Goal: Information Seeking & Learning: Learn about a topic

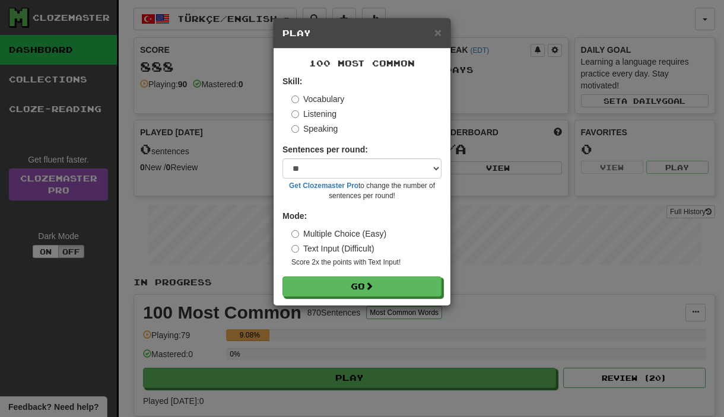
select select "**"
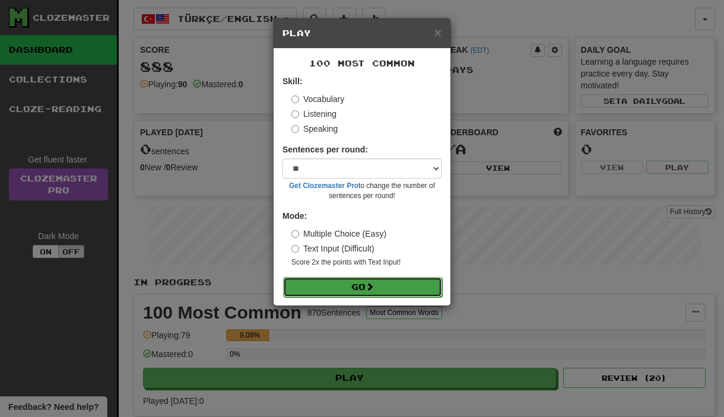
click at [357, 288] on button "Go" at bounding box center [362, 287] width 159 height 20
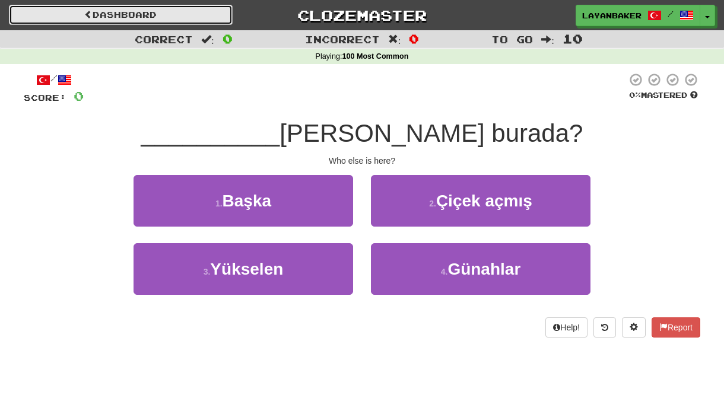
click at [158, 14] on link "Dashboard" at bounding box center [121, 15] width 224 height 20
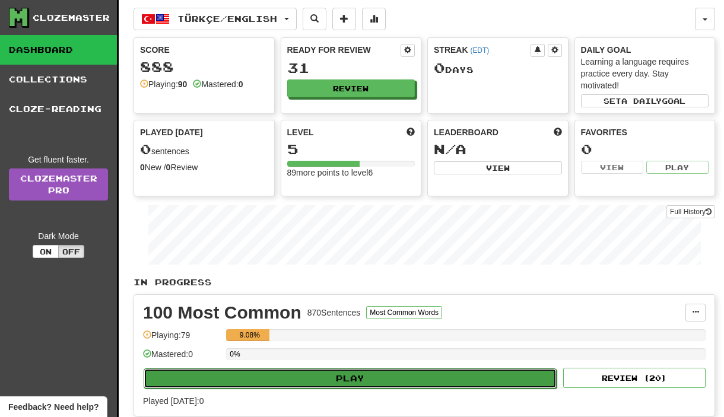
click at [313, 386] on button "Play" at bounding box center [350, 378] width 413 height 20
select select "**"
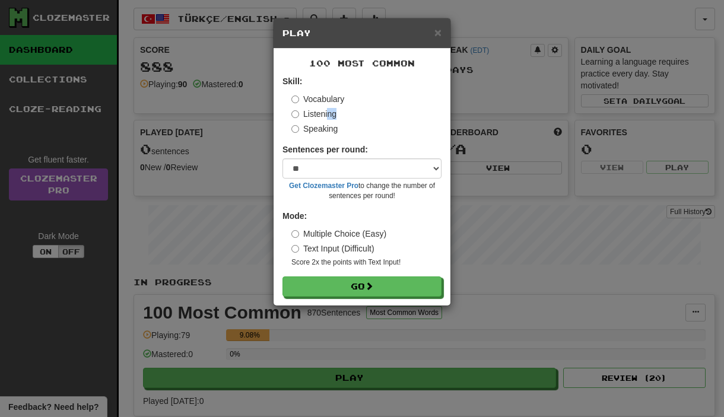
click at [329, 120] on div "Vocabulary Listening Speaking" at bounding box center [366, 114] width 150 height 42
click at [306, 113] on label "Listening" at bounding box center [313, 114] width 45 height 12
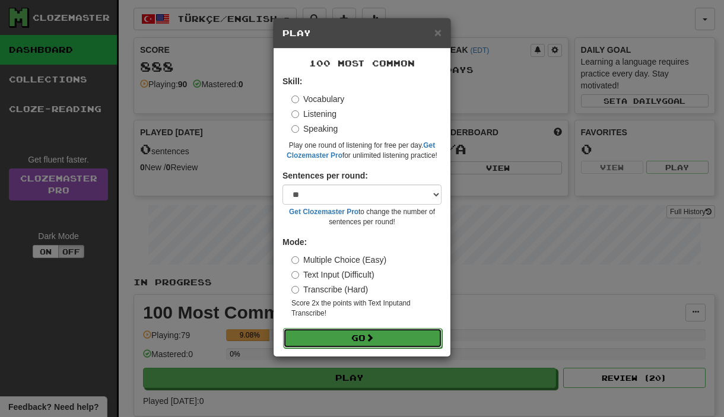
click at [351, 335] on button "Go" at bounding box center [362, 338] width 159 height 20
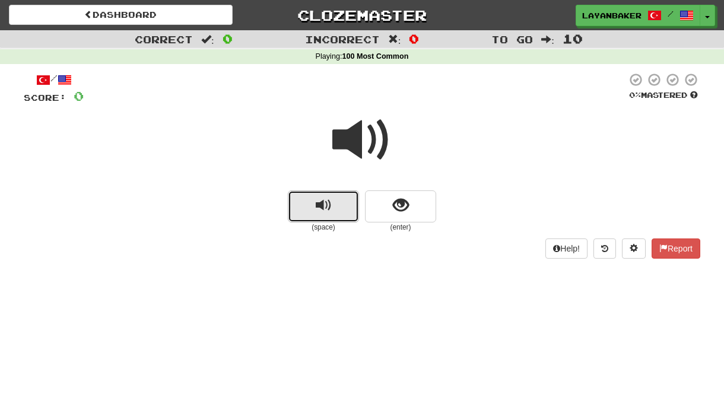
click at [341, 208] on button "replay audio" at bounding box center [323, 206] width 71 height 32
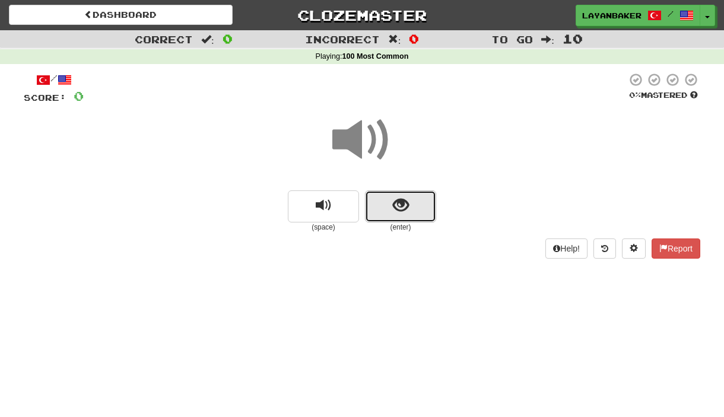
click at [383, 206] on button "show sentence" at bounding box center [400, 206] width 71 height 32
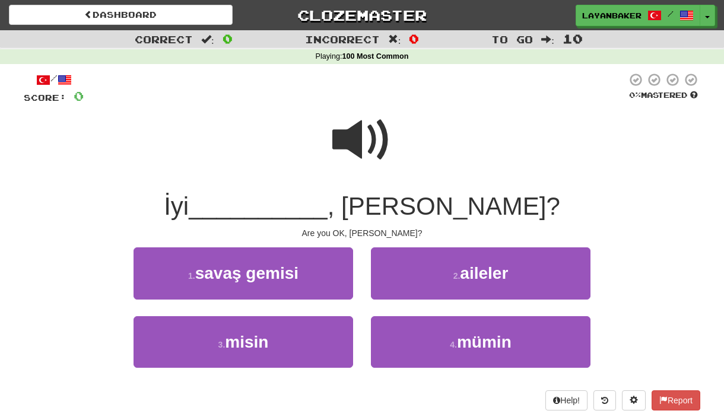
click at [309, 217] on span "__________" at bounding box center [258, 206] width 139 height 28
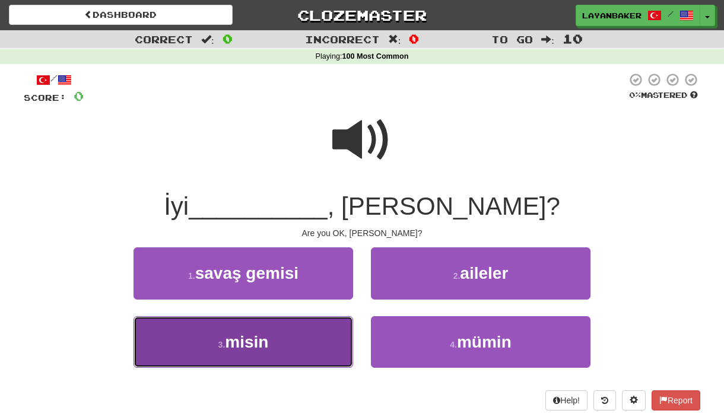
click at [311, 333] on button "3 . misin" at bounding box center [243, 342] width 220 height 52
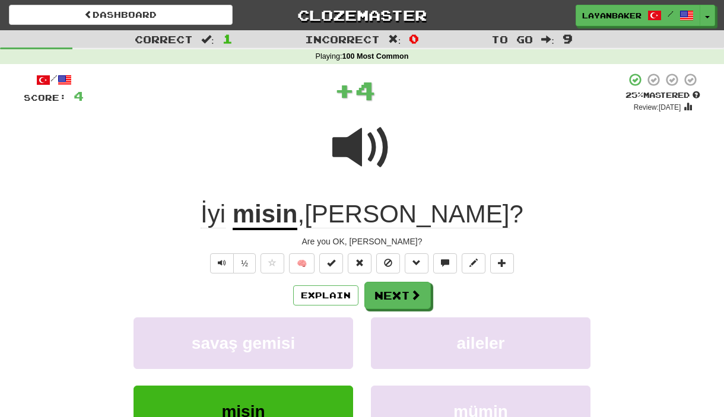
click at [426, 280] on div "/ Score: 4 + 4 25 % Mastered Review: [DATE] İyi misin , [PERSON_NAME] ? Are you…" at bounding box center [362, 294] width 676 height 444
click at [418, 291] on span at bounding box center [416, 295] width 11 height 11
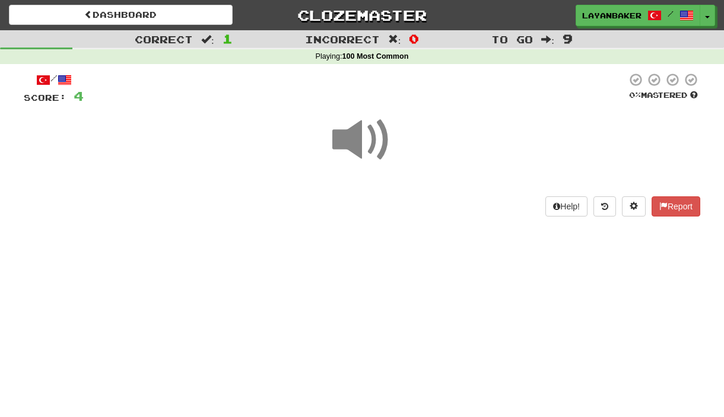
click at [408, 291] on div "Dashboard Clozemaster layanbaker / Toggle Dropdown Dashboard Leaderboard Activi…" at bounding box center [362, 208] width 724 height 417
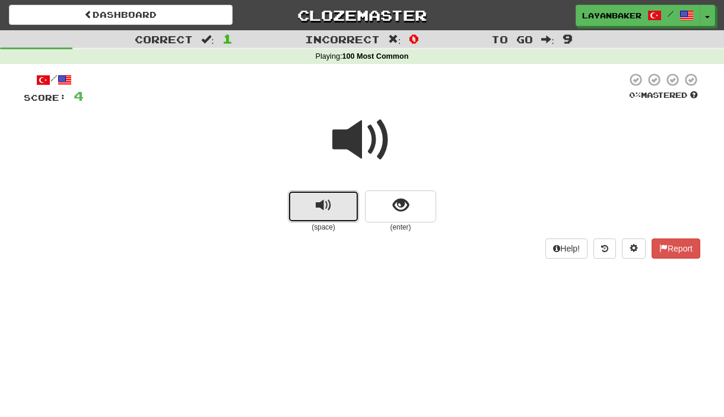
click at [313, 217] on button "replay audio" at bounding box center [323, 206] width 71 height 32
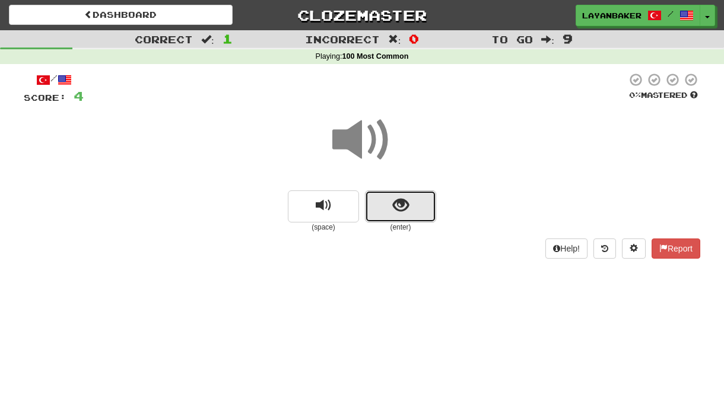
click at [398, 218] on button "show sentence" at bounding box center [400, 206] width 71 height 32
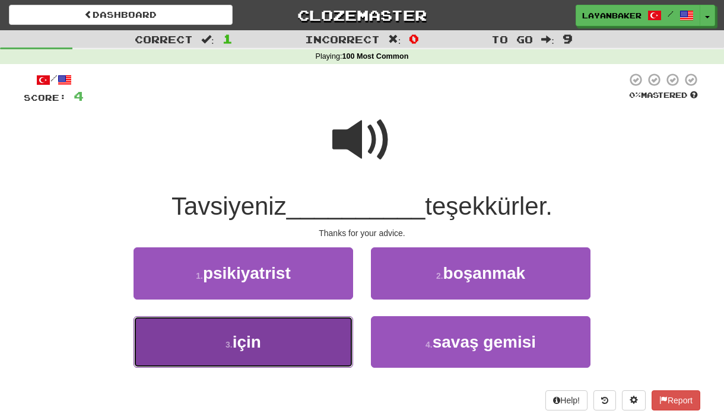
click at [274, 355] on button "3 . için" at bounding box center [243, 342] width 220 height 52
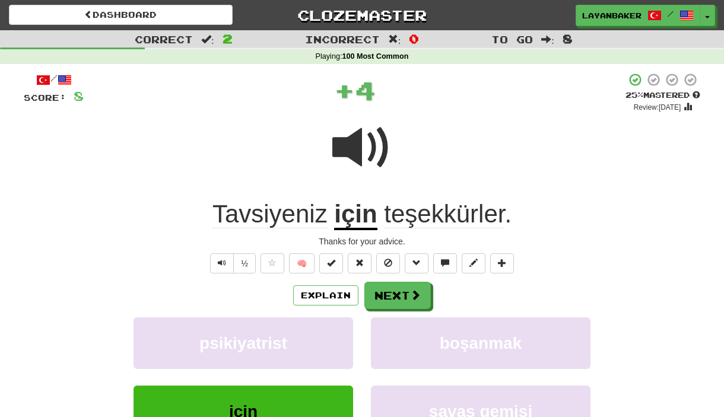
click at [284, 214] on span "Tavsiyeniz" at bounding box center [269, 214] width 115 height 28
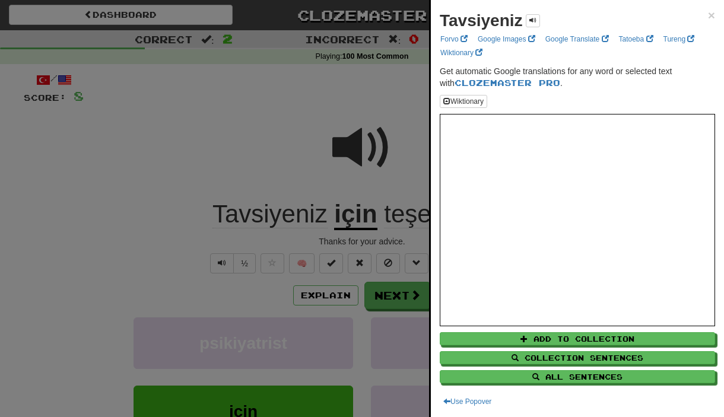
click at [282, 218] on div at bounding box center [362, 208] width 724 height 417
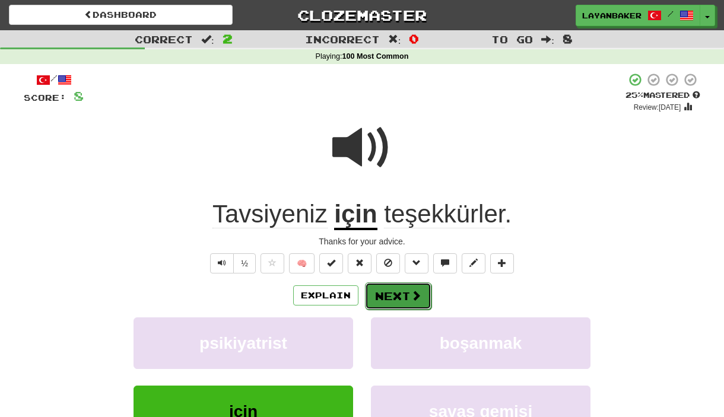
click at [411, 295] on span at bounding box center [416, 295] width 11 height 11
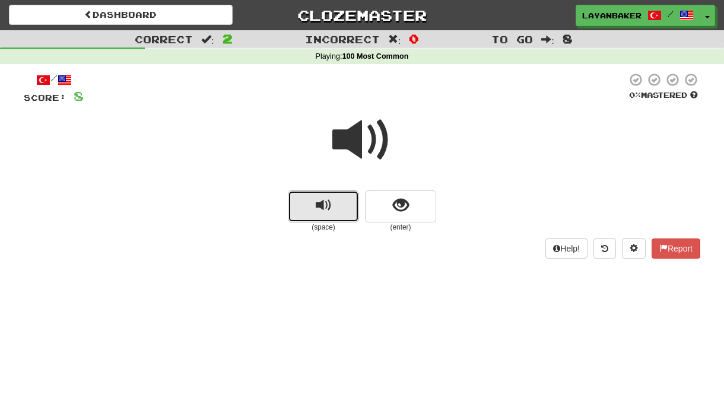
click at [332, 209] on button "replay audio" at bounding box center [323, 206] width 71 height 32
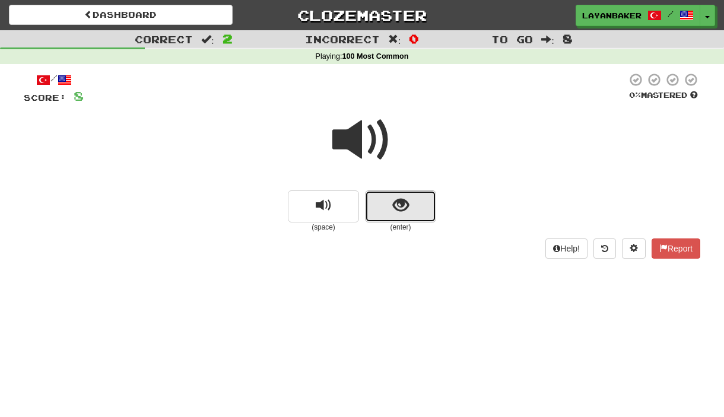
click at [390, 209] on button "show sentence" at bounding box center [400, 206] width 71 height 32
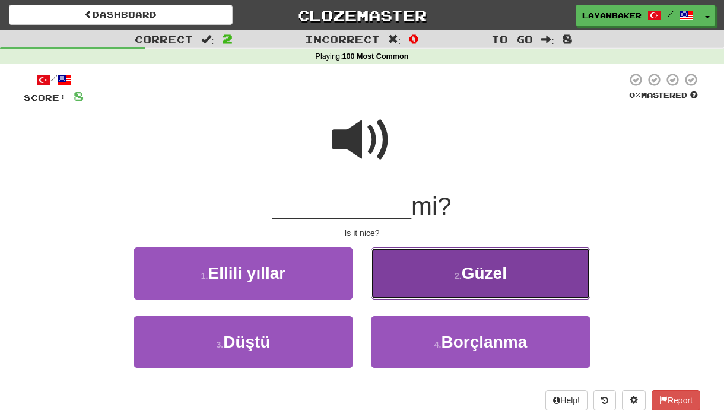
click at [454, 285] on button "2 . Güzel" at bounding box center [481, 273] width 220 height 52
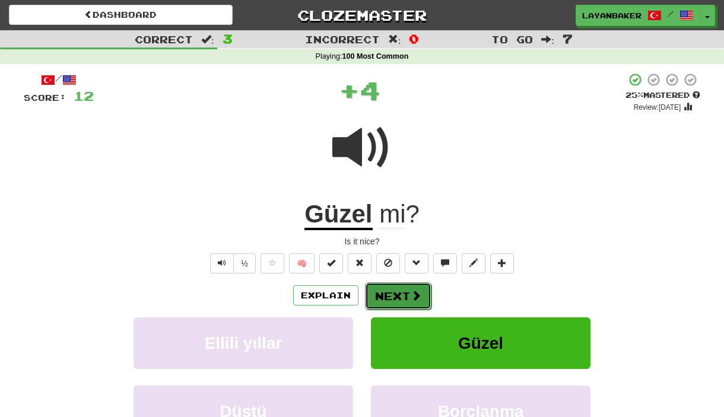
click at [392, 298] on button "Next" at bounding box center [398, 295] width 66 height 27
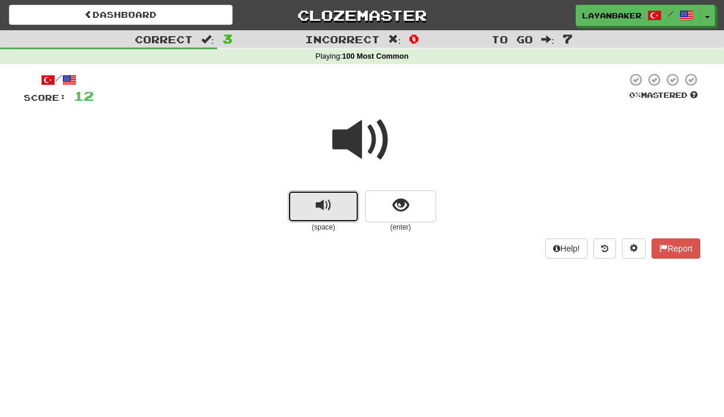
click at [342, 209] on button "replay audio" at bounding box center [323, 206] width 71 height 32
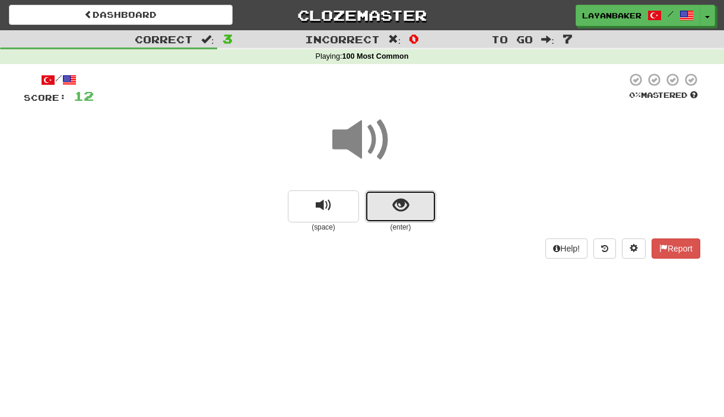
click at [392, 205] on button "show sentence" at bounding box center [400, 206] width 71 height 32
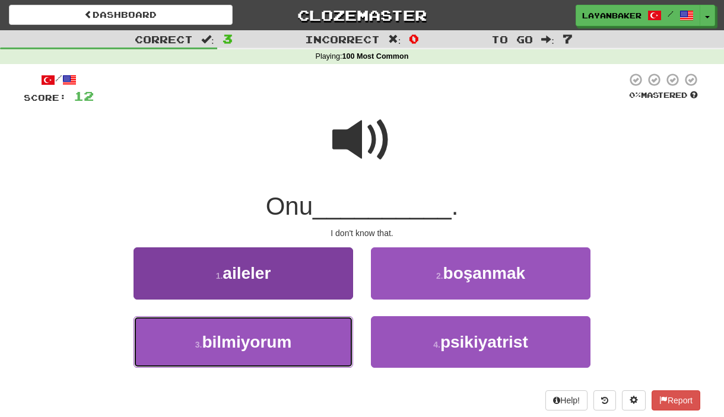
click at [301, 347] on button "3 . bilmiyorum" at bounding box center [243, 342] width 220 height 52
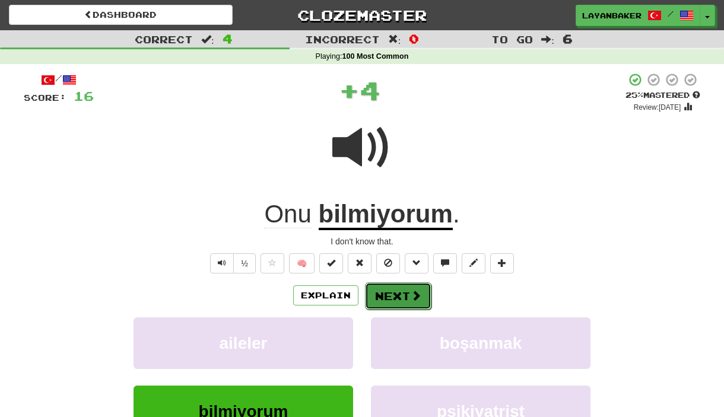
click at [387, 299] on button "Next" at bounding box center [398, 295] width 66 height 27
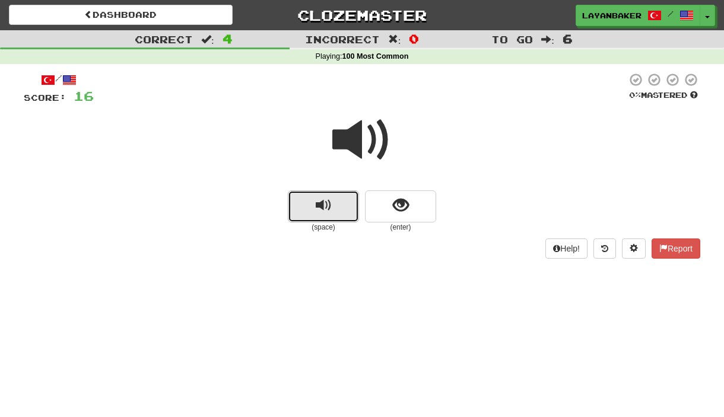
click at [328, 204] on span "replay audio" at bounding box center [324, 206] width 16 height 16
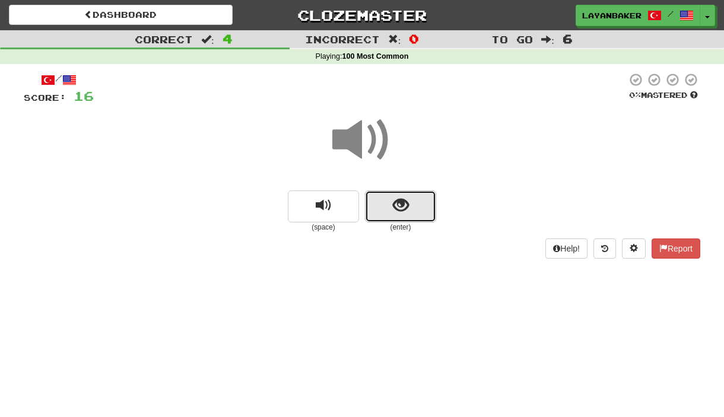
click at [390, 219] on button "show sentence" at bounding box center [400, 206] width 71 height 32
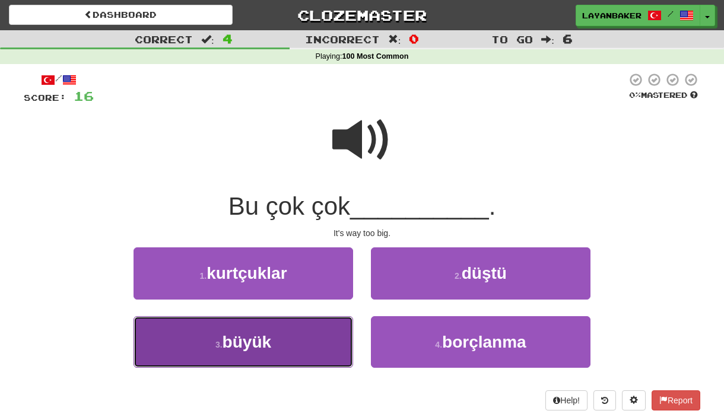
click at [286, 344] on button "3 . büyük" at bounding box center [243, 342] width 220 height 52
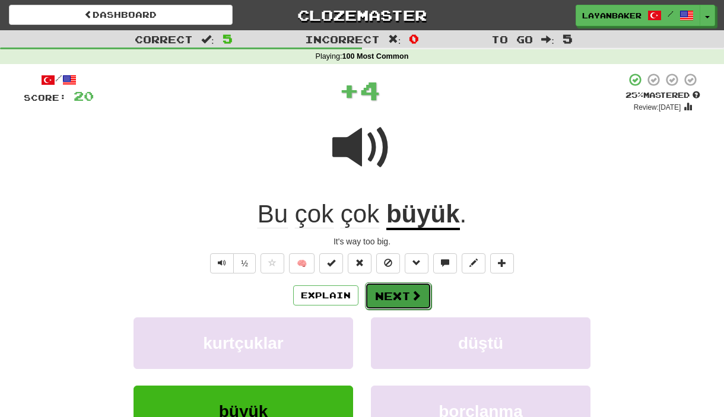
click at [395, 305] on button "Next" at bounding box center [398, 295] width 66 height 27
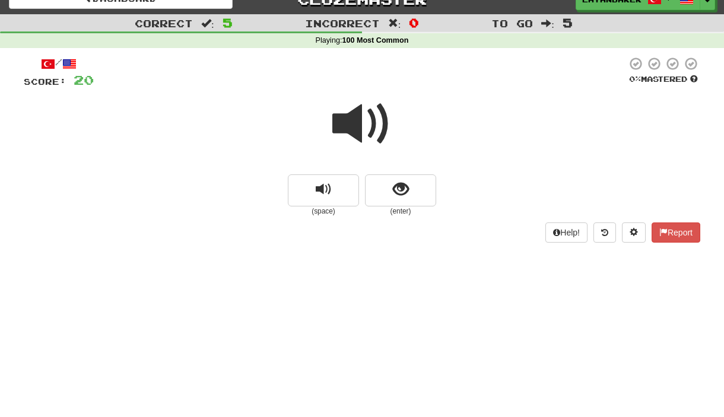
scroll to position [17, 0]
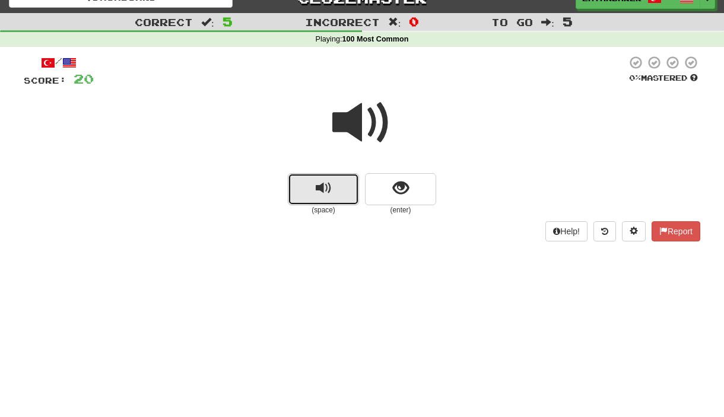
click at [339, 194] on button "replay audio" at bounding box center [323, 189] width 71 height 32
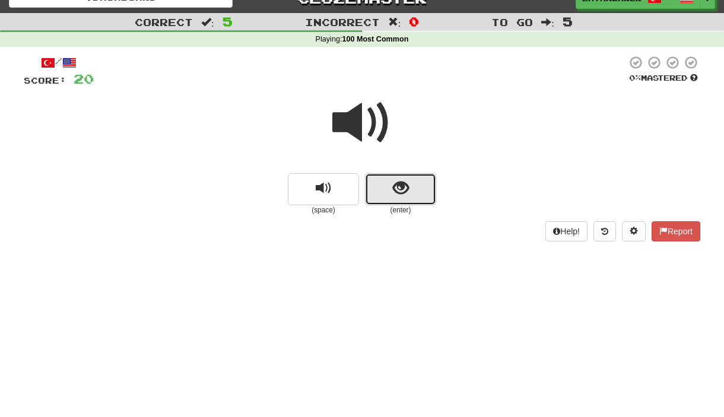
click at [400, 202] on button "show sentence" at bounding box center [400, 189] width 71 height 32
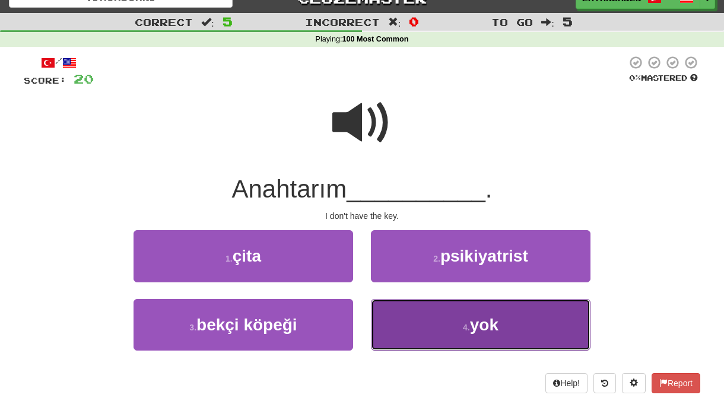
click at [408, 323] on button "4 . yok" at bounding box center [481, 325] width 220 height 52
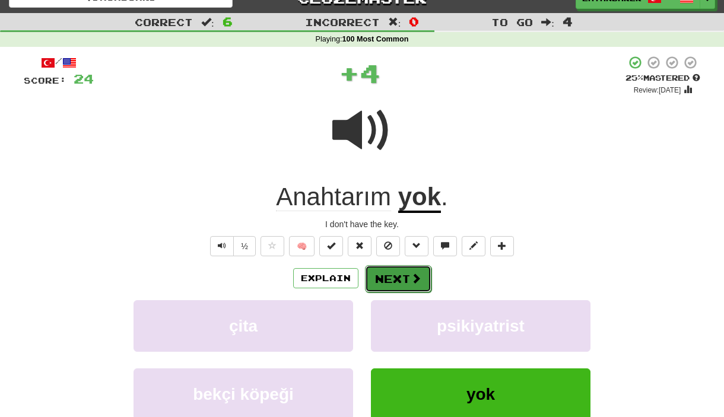
click at [405, 276] on button "Next" at bounding box center [398, 278] width 66 height 27
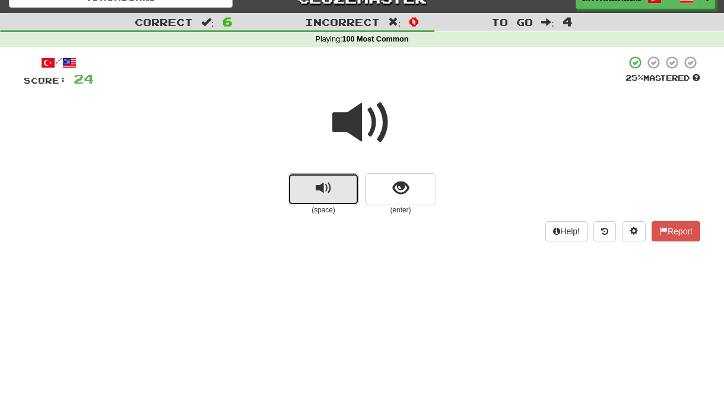
click at [350, 195] on button "replay audio" at bounding box center [323, 189] width 71 height 32
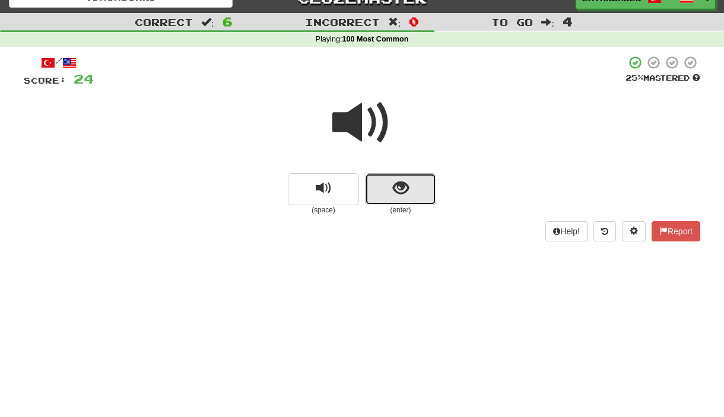
click at [386, 201] on button "show sentence" at bounding box center [400, 189] width 71 height 32
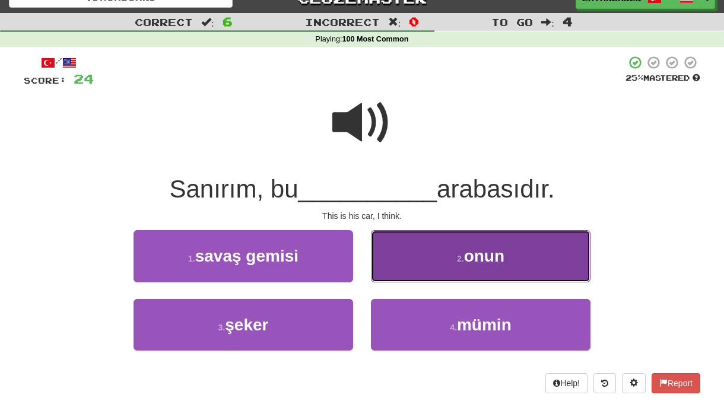
click at [423, 273] on button "2 . onun" at bounding box center [481, 256] width 220 height 52
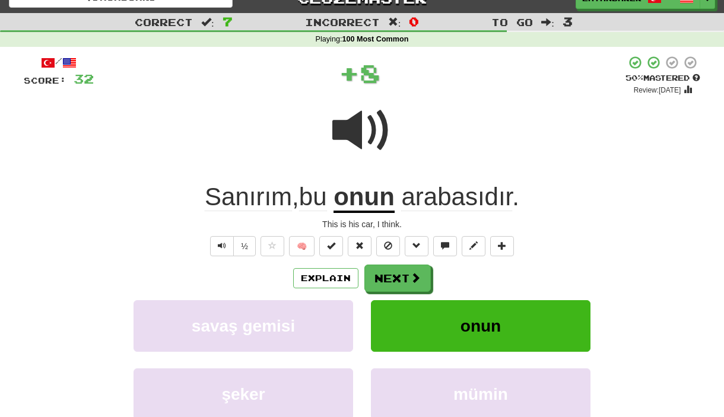
click at [473, 196] on span "arabasıdır" at bounding box center [456, 197] width 111 height 28
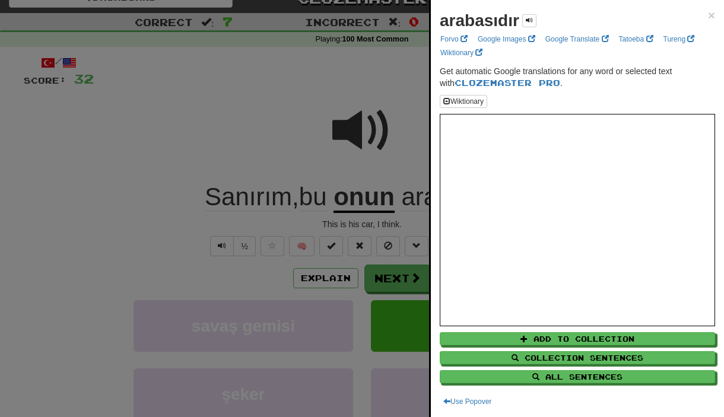
click at [398, 174] on div at bounding box center [362, 208] width 724 height 417
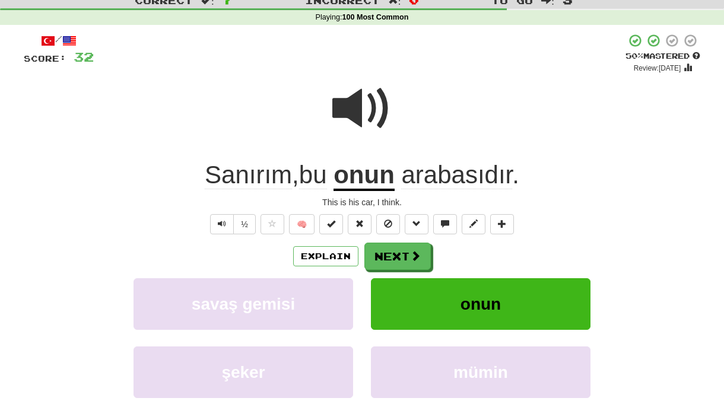
scroll to position [43, 0]
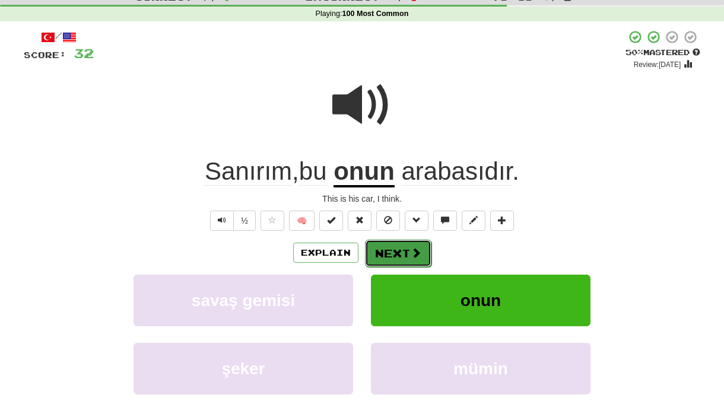
click at [414, 258] on span at bounding box center [416, 252] width 11 height 11
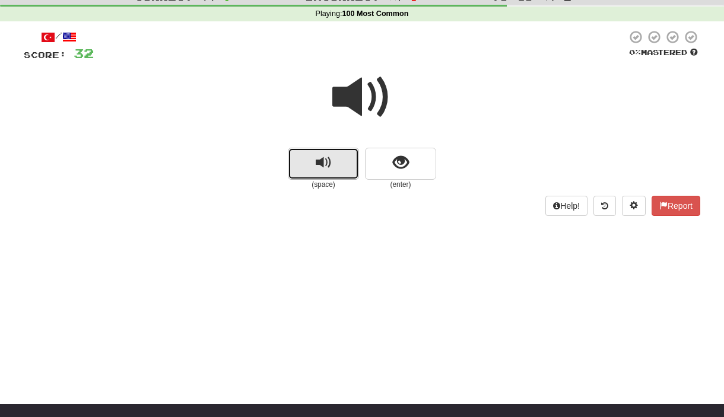
click at [321, 167] on span "replay audio" at bounding box center [324, 163] width 16 height 16
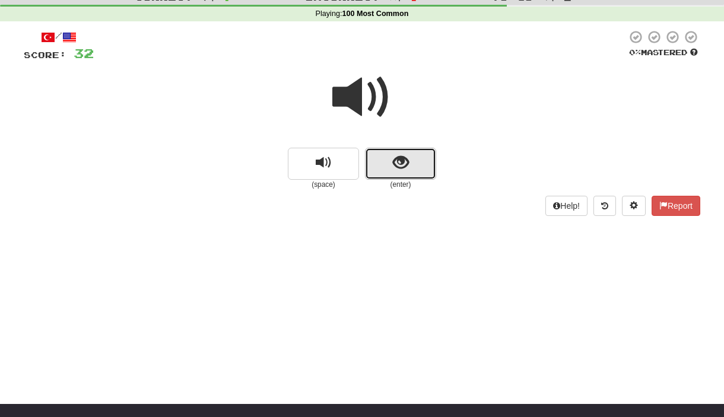
click at [385, 166] on button "show sentence" at bounding box center [400, 164] width 71 height 32
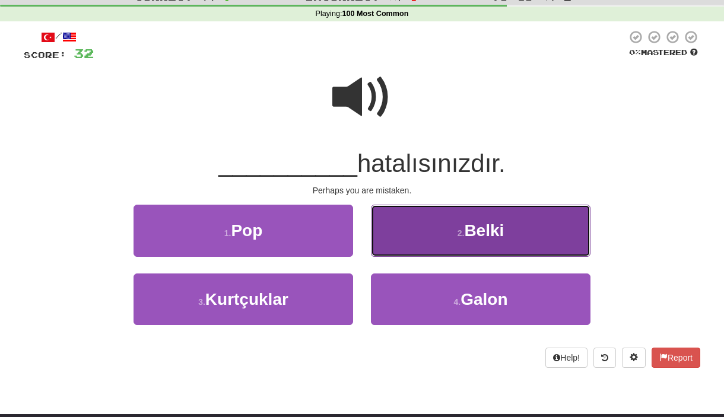
click at [422, 226] on button "2 . [GEOGRAPHIC_DATA]" at bounding box center [481, 231] width 220 height 52
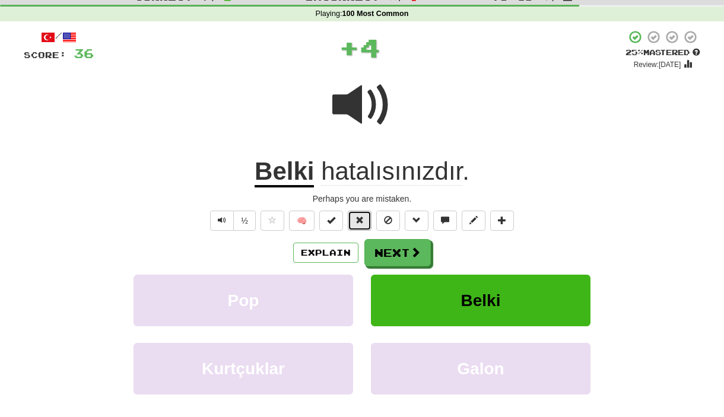
click at [361, 228] on button at bounding box center [360, 221] width 24 height 20
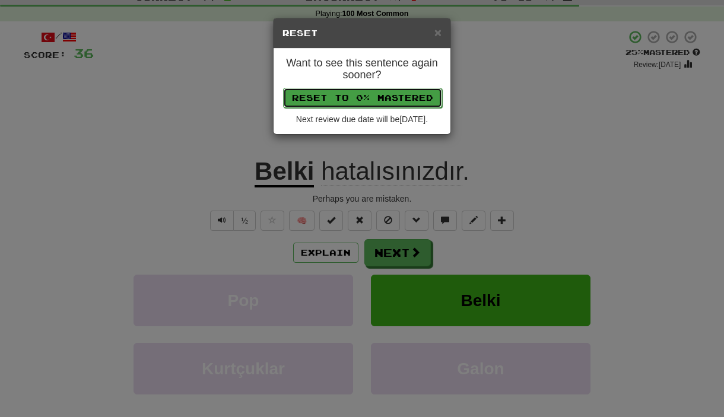
click at [390, 99] on button "Reset to 0% Mastered" at bounding box center [362, 98] width 159 height 20
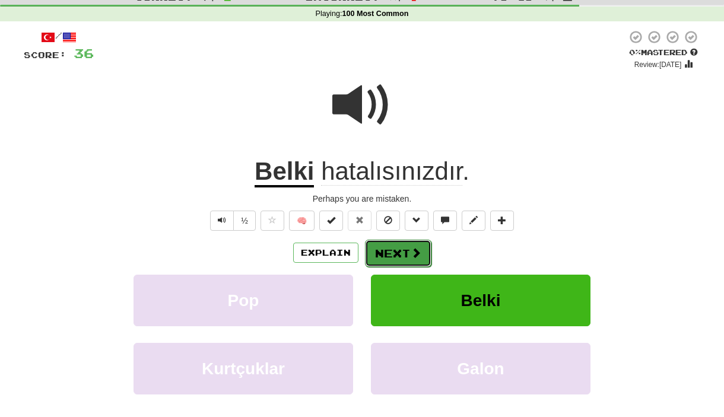
click at [380, 260] on button "Next" at bounding box center [398, 253] width 66 height 27
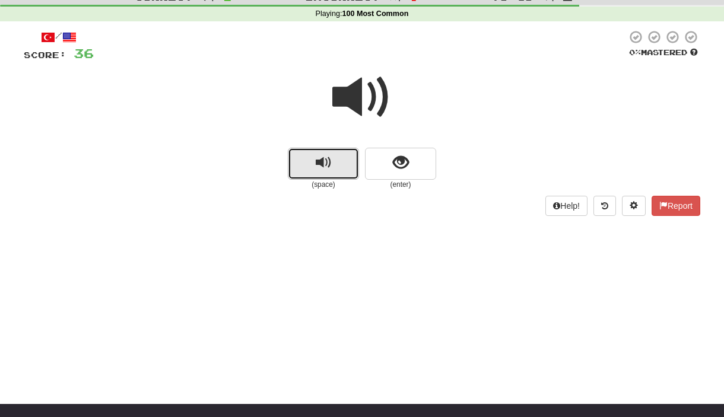
click at [324, 151] on button "replay audio" at bounding box center [323, 164] width 71 height 32
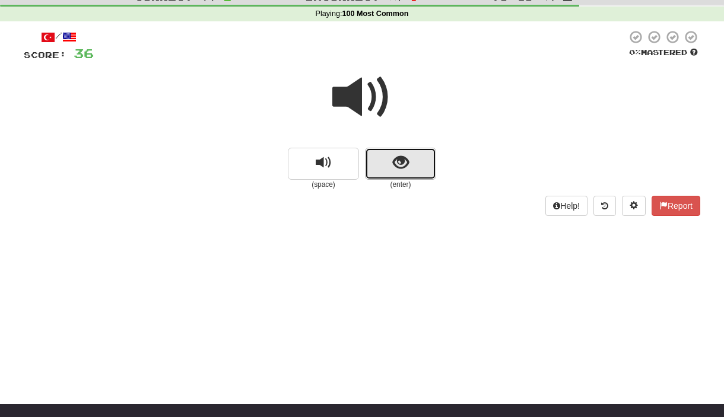
click at [402, 164] on span "show sentence" at bounding box center [401, 163] width 16 height 16
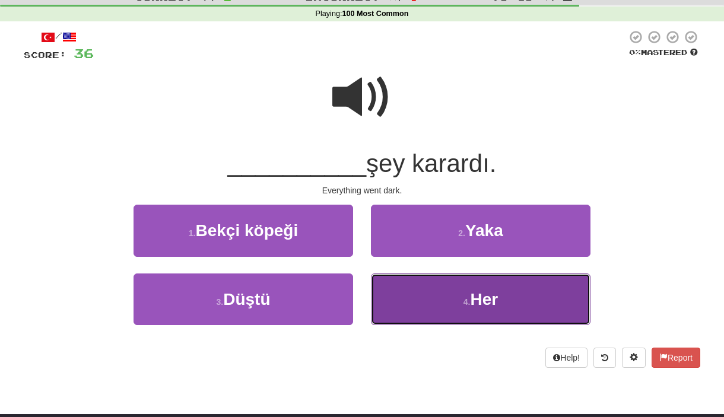
click at [518, 317] on button "4 . Her" at bounding box center [481, 300] width 220 height 52
